Goal: Information Seeking & Learning: Learn about a topic

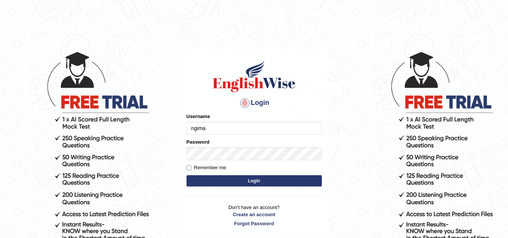
click at [193, 129] on input "ngima" at bounding box center [253, 128] width 135 height 13
click at [206, 128] on input "Ngima" at bounding box center [253, 128] width 135 height 13
type input "NgimaL"
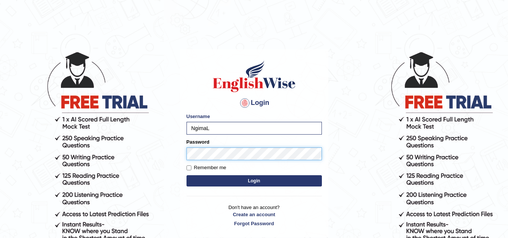
click at [186, 175] on button "Login" at bounding box center [253, 180] width 135 height 11
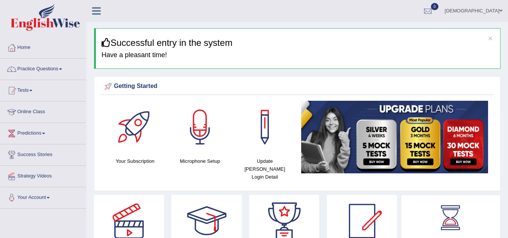
click at [39, 109] on link "Online Class" at bounding box center [43, 110] width 86 height 19
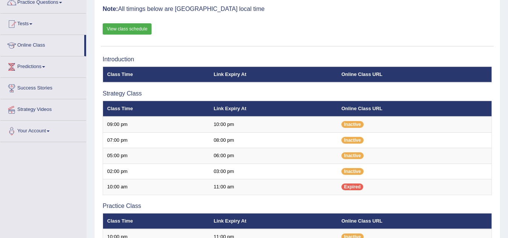
scroll to position [60, 0]
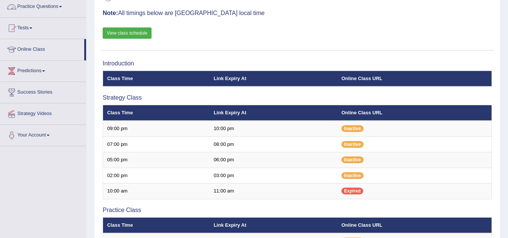
click at [47, 5] on link "Practice Questions" at bounding box center [43, 5] width 86 height 19
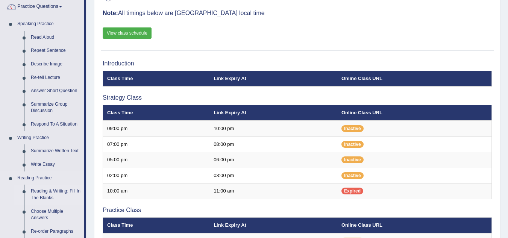
click at [40, 198] on link "Reading & Writing: Fill In The Blanks" at bounding box center [55, 194] width 57 height 20
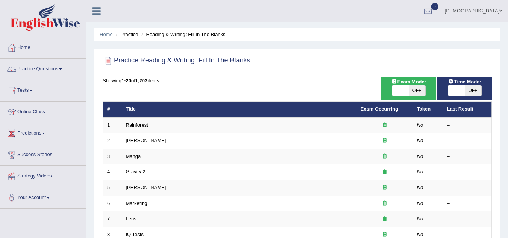
click at [186, 125] on td "Rainforest" at bounding box center [239, 125] width 234 height 16
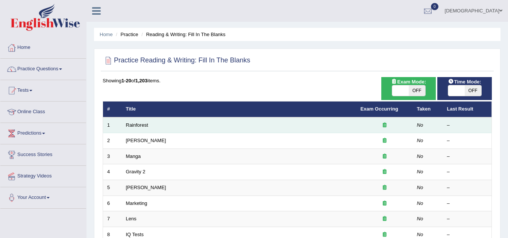
click at [197, 121] on td "Rainforest" at bounding box center [239, 125] width 234 height 16
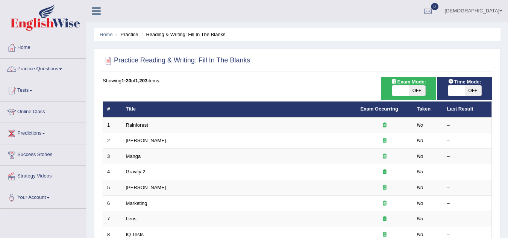
click at [416, 94] on span "OFF" at bounding box center [416, 90] width 17 height 11
checkbox input "true"
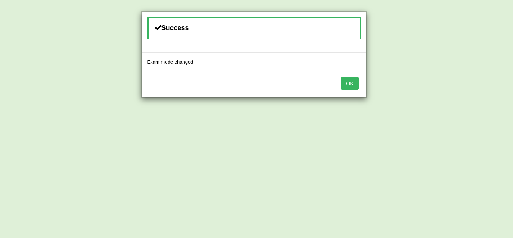
click at [352, 88] on button "OK" at bounding box center [349, 83] width 17 height 13
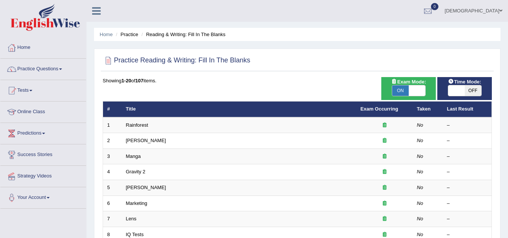
click at [465, 85] on div "ON OFF" at bounding box center [464, 90] width 34 height 11
click at [464, 91] on span "OFF" at bounding box center [472, 90] width 17 height 11
checkbox input "true"
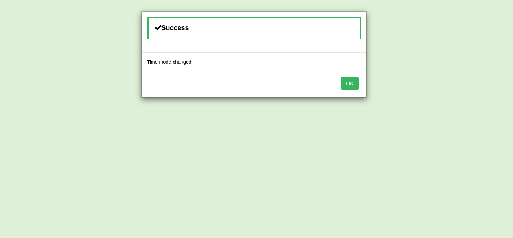
click at [352, 83] on button "OK" at bounding box center [349, 83] width 17 height 13
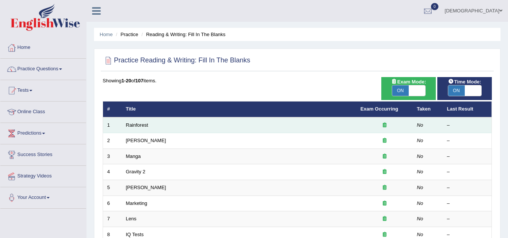
click at [295, 122] on td "Rainforest" at bounding box center [239, 125] width 234 height 16
click at [291, 127] on td "Rainforest" at bounding box center [239, 125] width 234 height 16
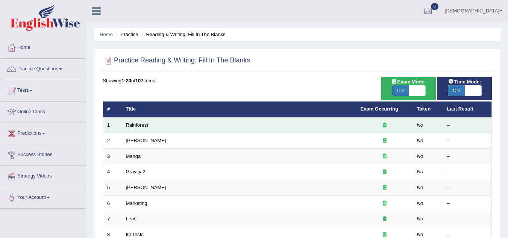
click at [291, 127] on td "Rainforest" at bounding box center [239, 125] width 234 height 16
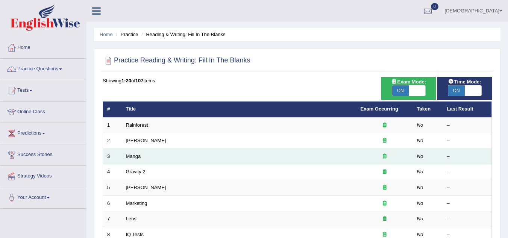
click at [241, 149] on td "Manga" at bounding box center [239, 156] width 234 height 16
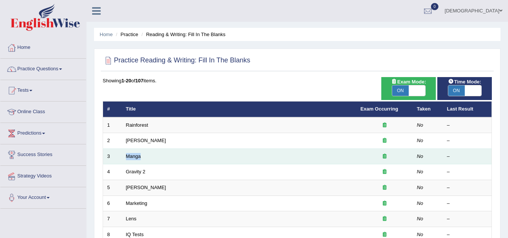
click at [246, 156] on td "Manga" at bounding box center [239, 156] width 234 height 16
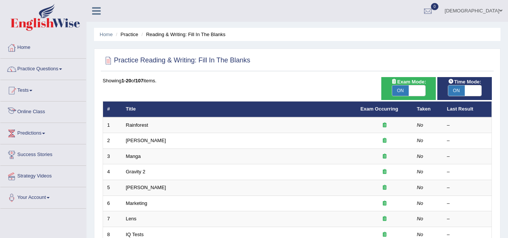
click at [39, 109] on link "Online Class" at bounding box center [43, 110] width 86 height 19
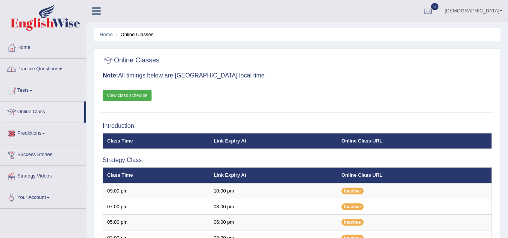
click at [47, 66] on link "Practice Questions" at bounding box center [43, 68] width 86 height 19
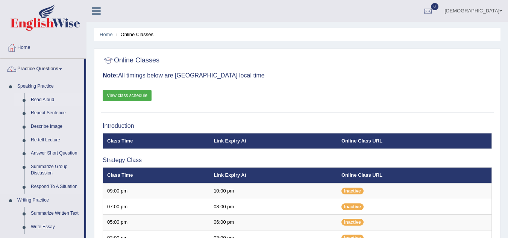
click at [45, 98] on link "Read Aloud" at bounding box center [55, 100] width 57 height 14
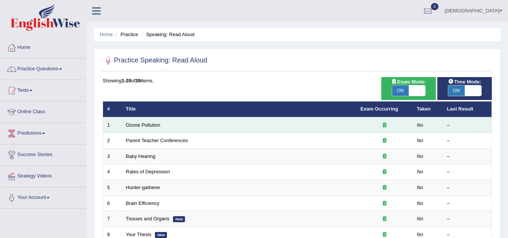
click at [164, 130] on td "Ozone Pollution" at bounding box center [239, 125] width 234 height 16
click at [166, 126] on td "Ozone Pollution" at bounding box center [239, 125] width 234 height 16
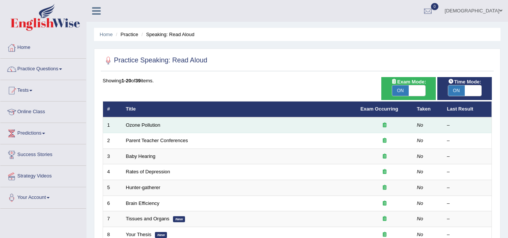
click at [166, 126] on td "Ozone Pollution" at bounding box center [239, 125] width 234 height 16
click at [156, 122] on link "Ozone Pollution" at bounding box center [143, 125] width 35 height 6
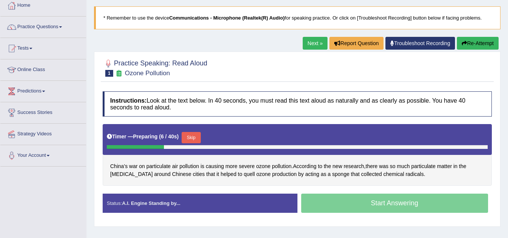
scroll to position [105, 0]
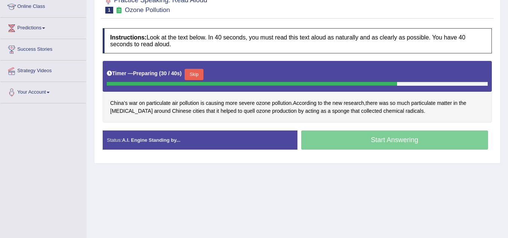
click at [195, 71] on button "Skip" at bounding box center [193, 74] width 19 height 11
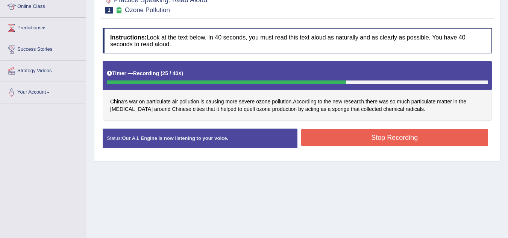
click at [351, 134] on button "Stop Recording" at bounding box center [394, 137] width 187 height 17
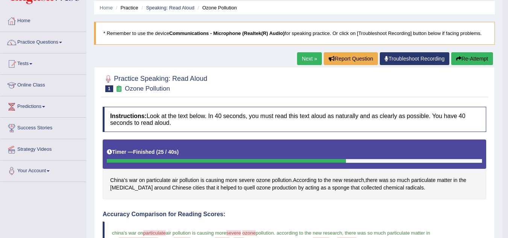
scroll to position [12, 0]
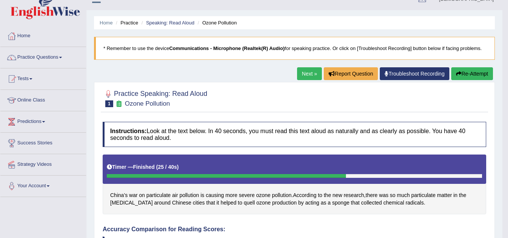
click at [305, 74] on link "Next »" at bounding box center [309, 73] width 25 height 13
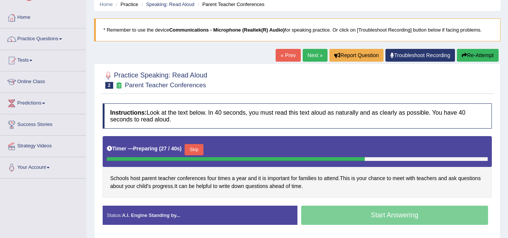
click at [196, 147] on button "Skip" at bounding box center [193, 149] width 19 height 11
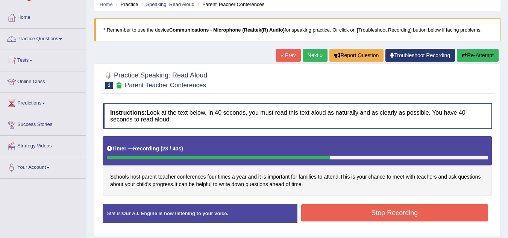
click at [376, 213] on button "Stop Recording" at bounding box center [394, 212] width 187 height 17
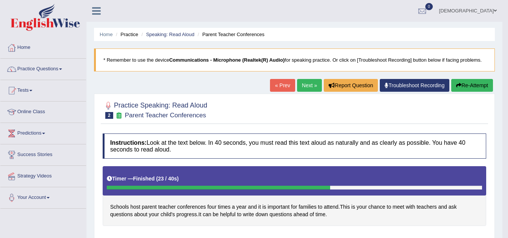
click at [304, 85] on link "Next »" at bounding box center [309, 85] width 25 height 13
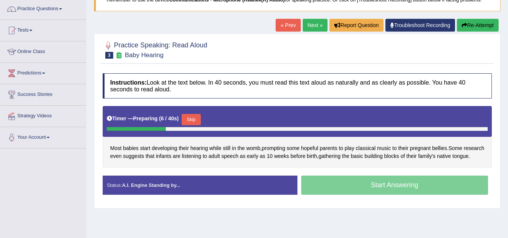
scroll to position [75, 0]
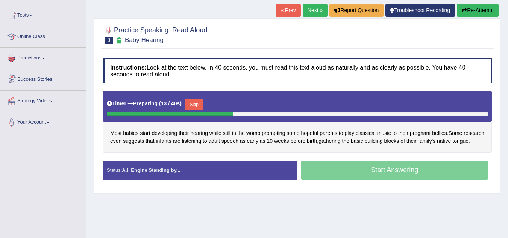
click at [38, 54] on link "Predictions" at bounding box center [43, 57] width 86 height 19
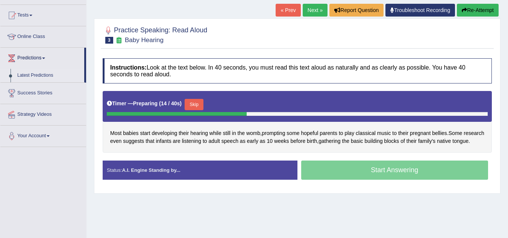
click at [39, 73] on link "Latest Predictions" at bounding box center [49, 76] width 70 height 14
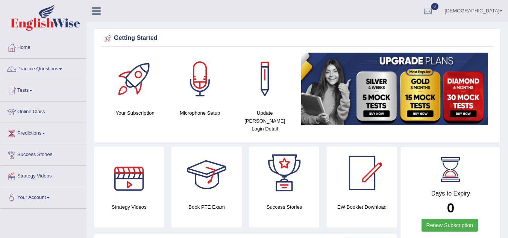
click at [206, 185] on div at bounding box center [206, 173] width 53 height 53
click at [42, 112] on link "Online Class" at bounding box center [43, 110] width 86 height 19
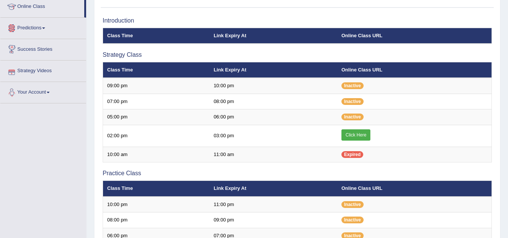
scroll to position [120, 0]
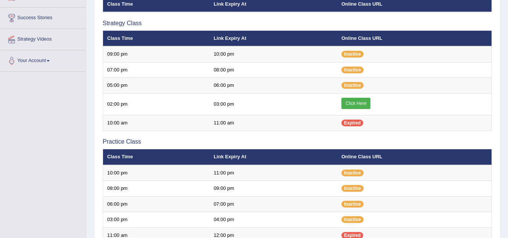
scroll to position [120, 0]
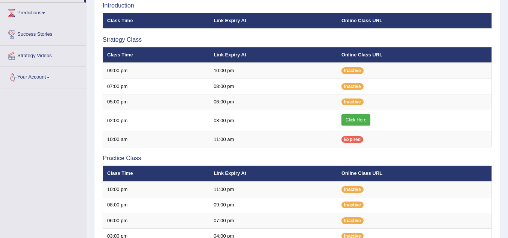
click at [49, 75] on link "Your Account" at bounding box center [43, 76] width 86 height 19
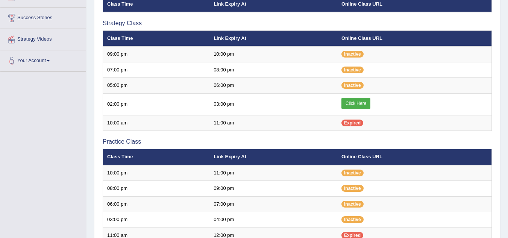
scroll to position [120, 0]
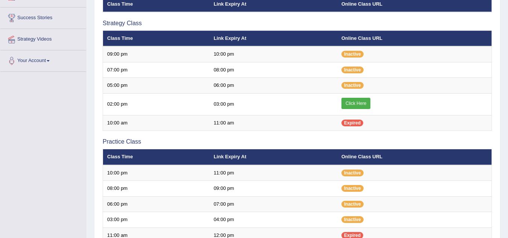
scroll to position [120, 0]
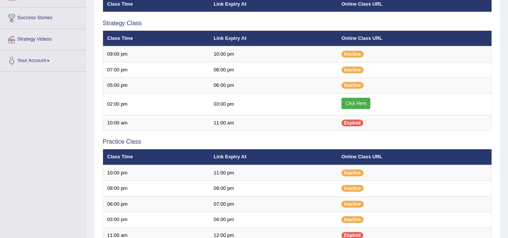
scroll to position [120, 0]
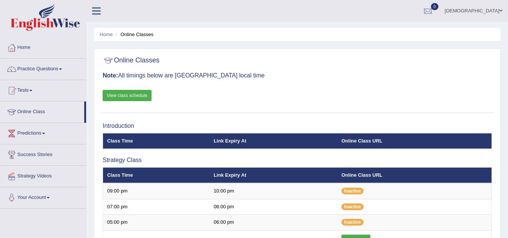
click at [358, 234] on link "Click Here" at bounding box center [355, 239] width 29 height 11
